Goal: Task Accomplishment & Management: Manage account settings

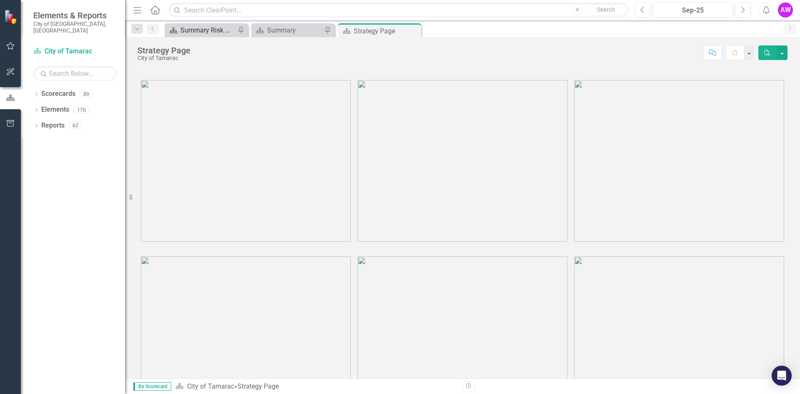
click at [205, 27] on div "Summary Risk Management - Program Description (8401)" at bounding box center [207, 30] width 55 height 10
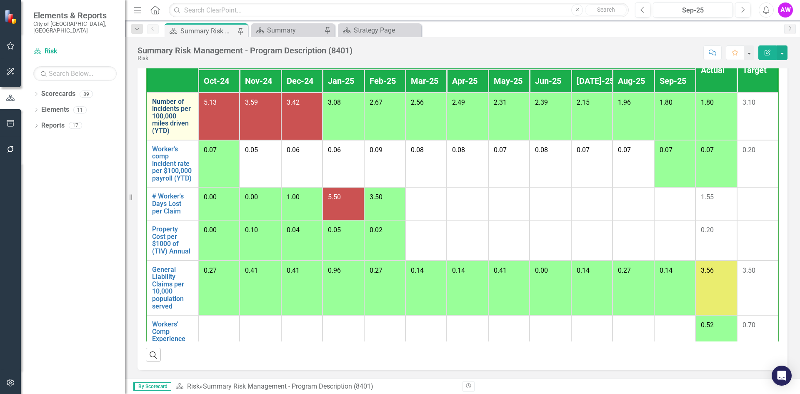
click at [163, 113] on link "Number of incidents per 100,000 miles driven (YTD)" at bounding box center [172, 116] width 41 height 37
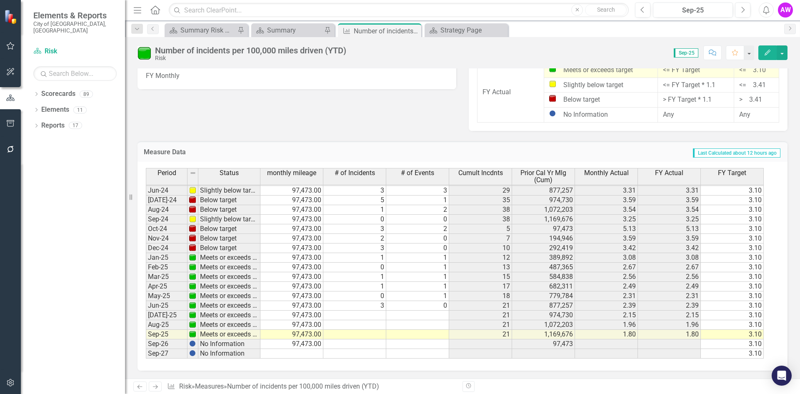
scroll to position [771, 0]
click at [363, 316] on tbody "Jan-23 Meets or exceeds target 97,473.00 0 0 5 389,892 1.28 1.28 3.10 Feb-23 Me…" at bounding box center [455, 190] width 618 height 336
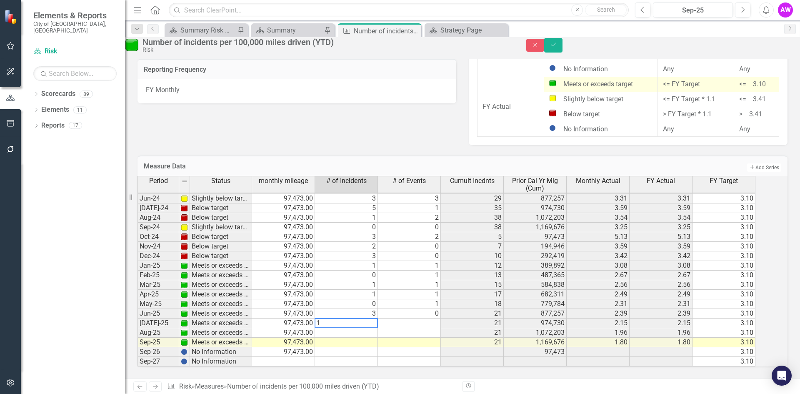
click at [408, 318] on td at bounding box center [409, 323] width 63 height 10
type textarea "0"
click at [557, 48] on icon "Save" at bounding box center [554, 45] width 8 height 6
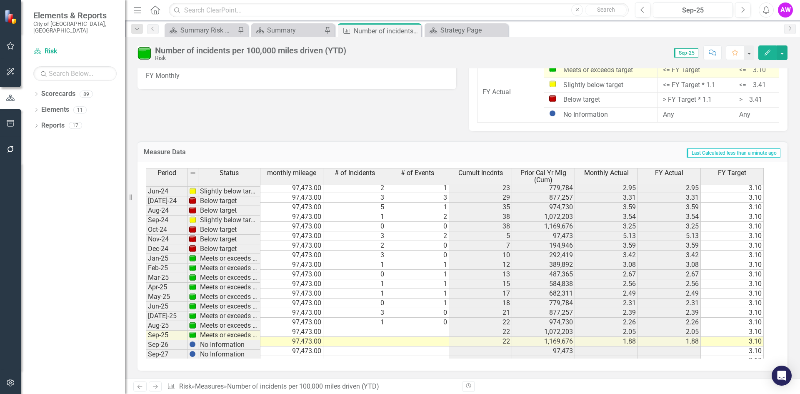
scroll to position [0, 0]
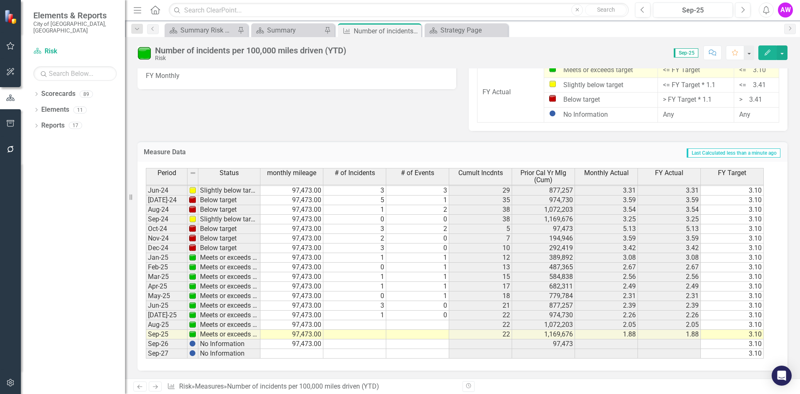
click at [379, 325] on tbody "Feb-23 Meets or exceeds target 97,473.00 0 4 9 487,365 1.85 1.85 3.10 Mar-23 Me…" at bounding box center [455, 195] width 618 height 326
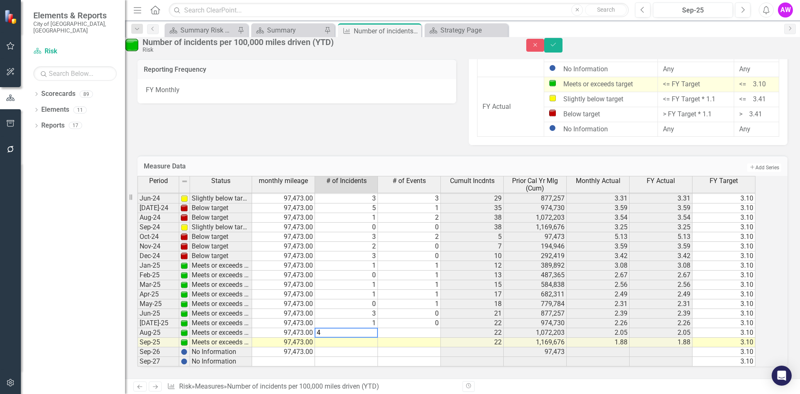
click at [405, 328] on td at bounding box center [409, 333] width 63 height 10
type textarea "1"
click at [557, 47] on icon "Save" at bounding box center [554, 45] width 8 height 6
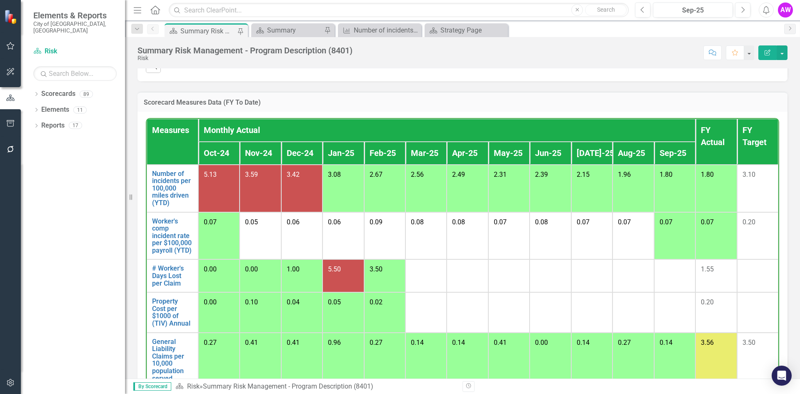
scroll to position [22, 0]
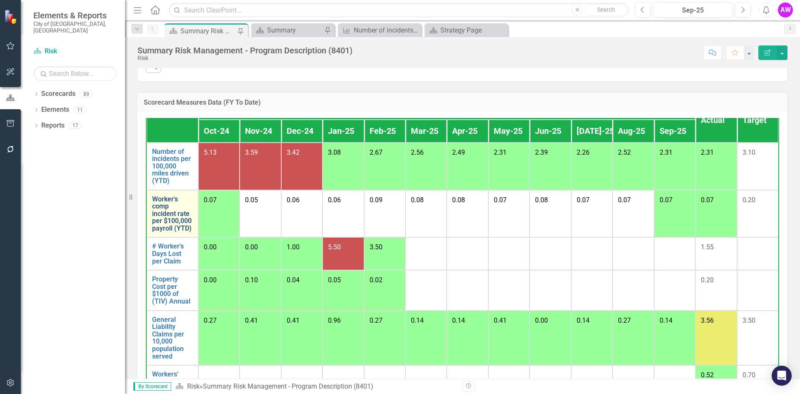
click at [167, 223] on link "Worker's comp incident rate per $100,000 payroll (YTD)" at bounding box center [172, 213] width 41 height 37
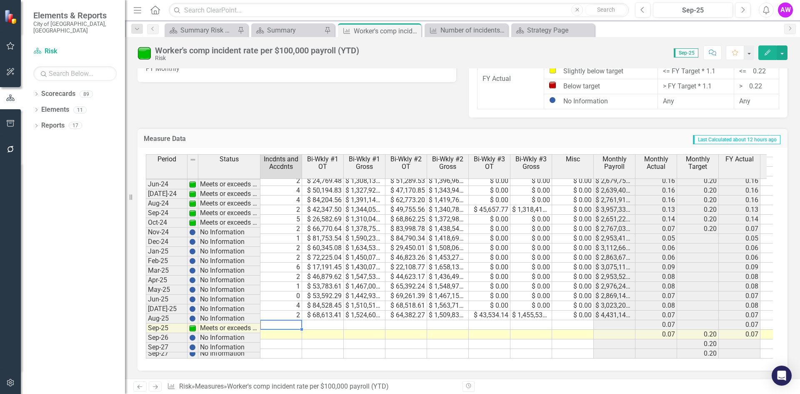
click at [295, 318] on tbody "Feb-23 Meets or exceeds target 4 $ 30,296.44 $ 1,219,586.39 $ 34,436.73 $ 1,225…" at bounding box center [495, 195] width 698 height 326
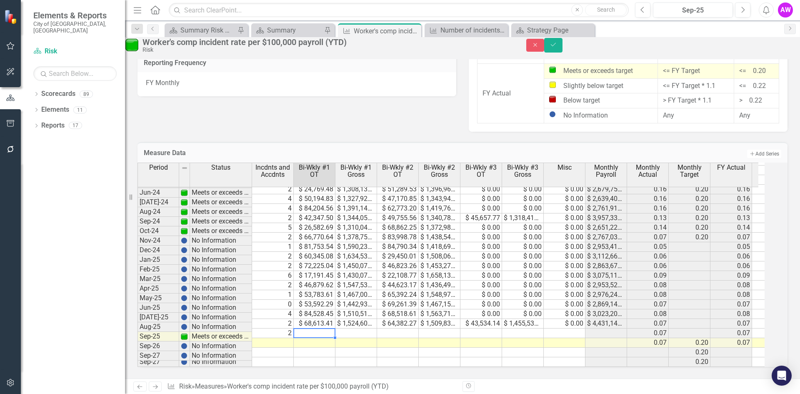
click at [316, 328] on td at bounding box center [315, 333] width 42 height 10
click at [285, 328] on td "2" at bounding box center [273, 333] width 42 height 10
click at [312, 328] on td at bounding box center [315, 333] width 42 height 10
click at [138, 323] on div "Period Status Incdnts and Accdnts Bi-Wkly #1 OT Bi-Wkly #1 Gross Bi-Wkly #2 OT …" at bounding box center [138, 206] width 0 height 322
click at [411, 328] on td at bounding box center [398, 333] width 42 height 10
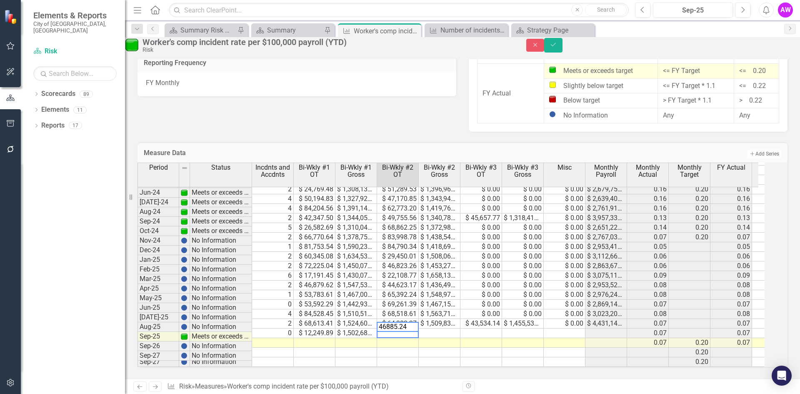
click at [452, 328] on td at bounding box center [440, 333] width 42 height 10
click at [501, 328] on td at bounding box center [481, 333] width 42 height 10
click at [523, 328] on td at bounding box center [523, 333] width 42 height 10
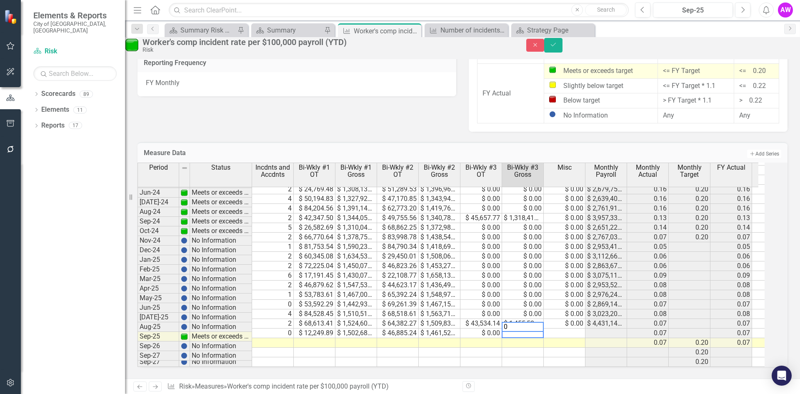
click at [563, 328] on td at bounding box center [565, 333] width 42 height 10
type textarea "0"
click at [557, 48] on icon "Save" at bounding box center [554, 45] width 8 height 6
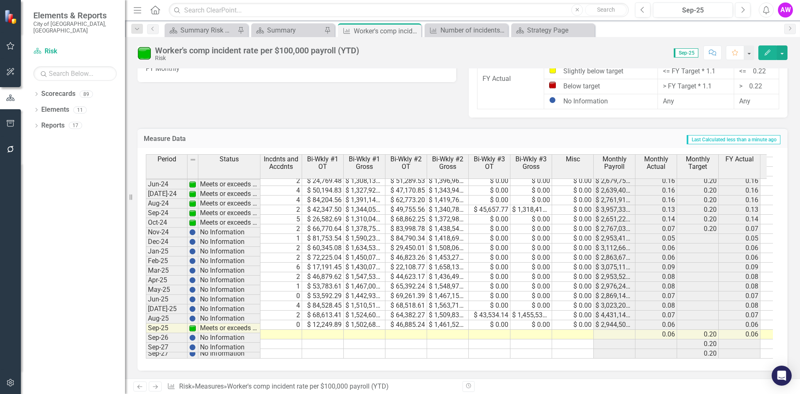
scroll to position [566, 0]
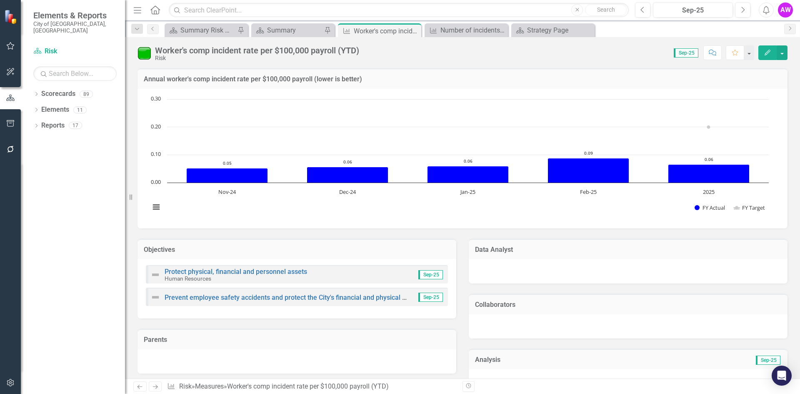
scroll to position [306, 0]
